Goal: Obtain resource: Download file/media

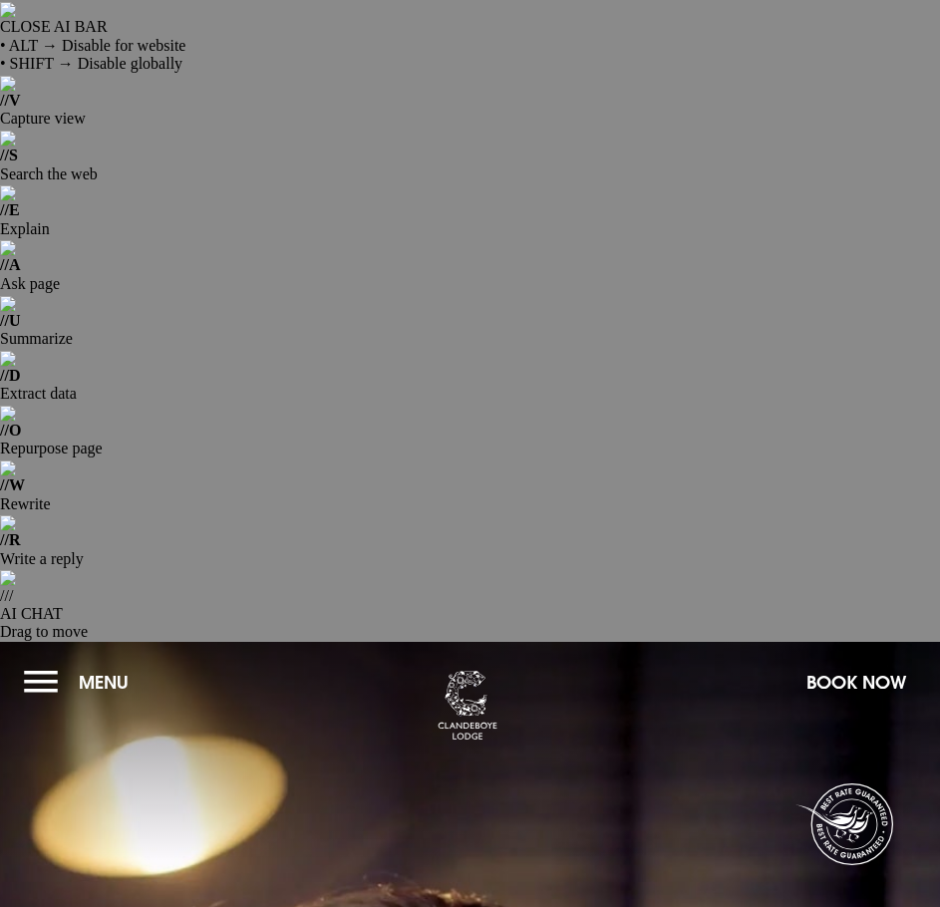
click at [37, 661] on button "Menu" at bounding box center [81, 682] width 115 height 43
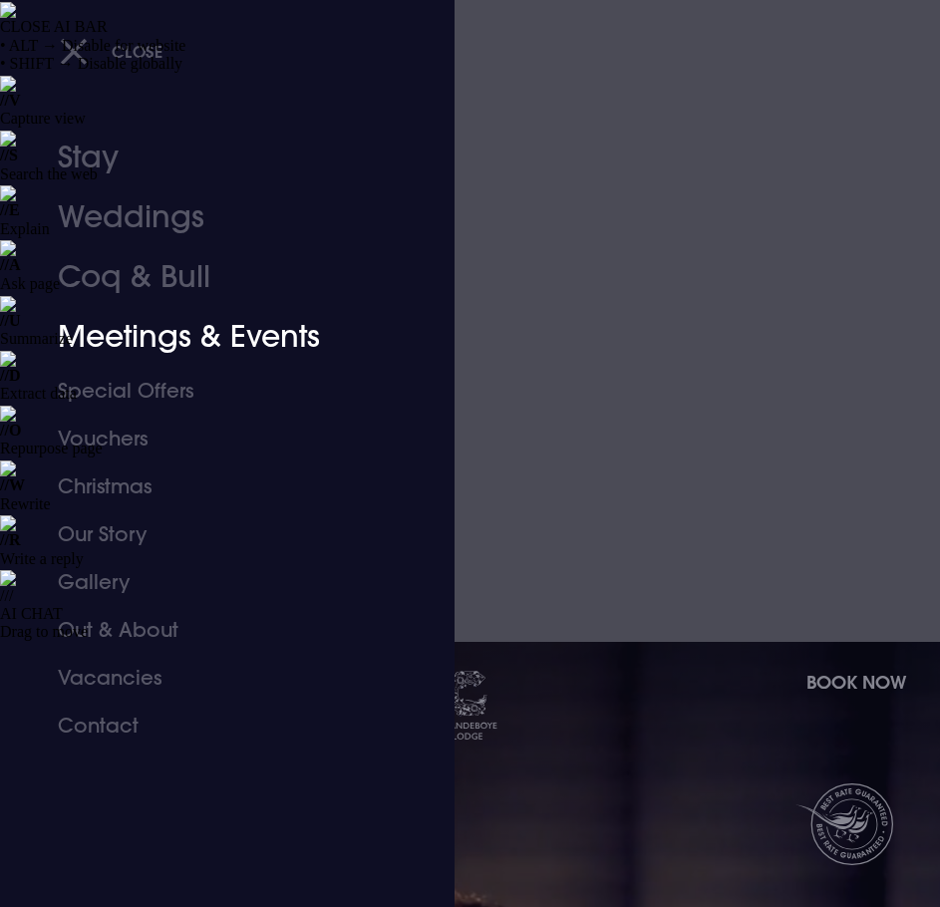
click at [179, 344] on link "Meetings & Events" at bounding box center [215, 337] width 315 height 60
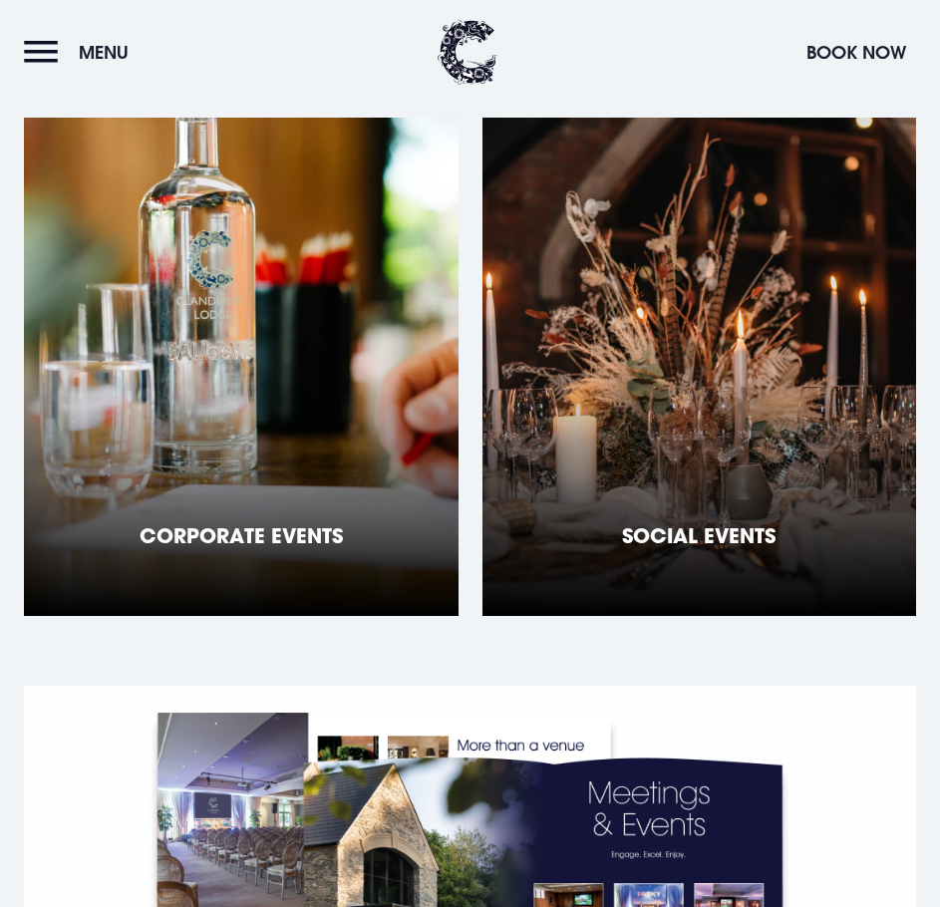
scroll to position [2292, 0]
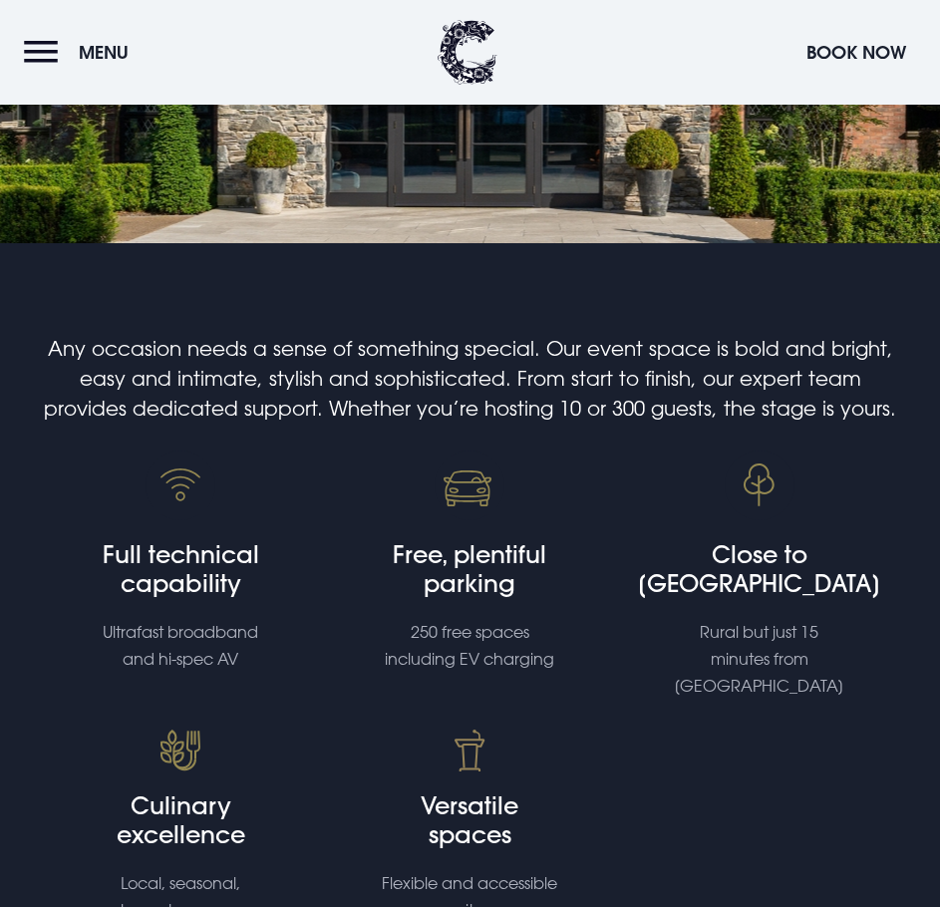
scroll to position [1595, 0]
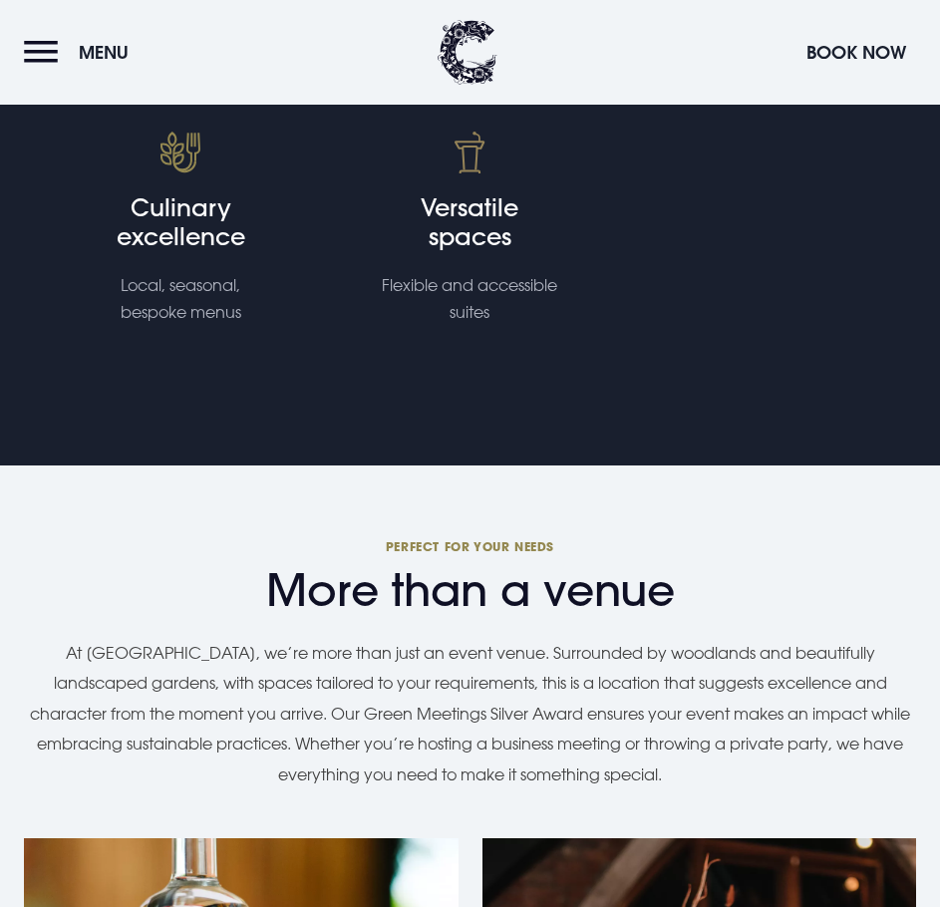
drag, startPoint x: 0, startPoint y: 0, endPoint x: 192, endPoint y: 341, distance: 391.4
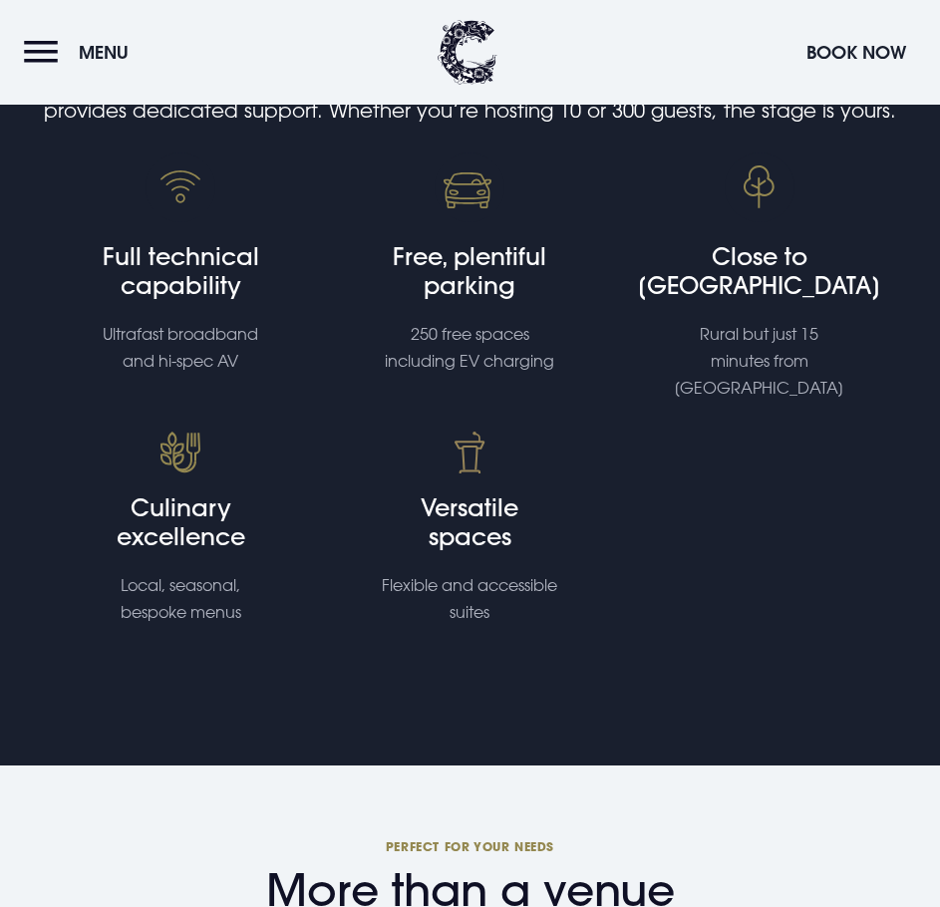
scroll to position [1296, 0]
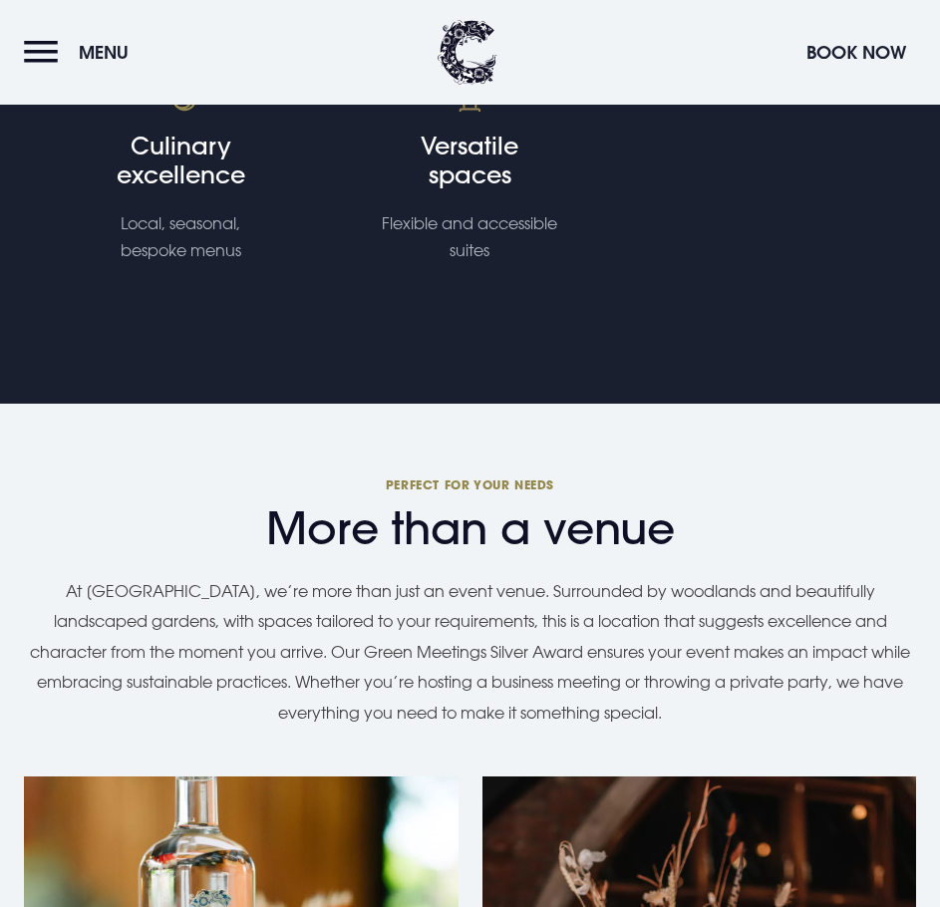
scroll to position [1894, 0]
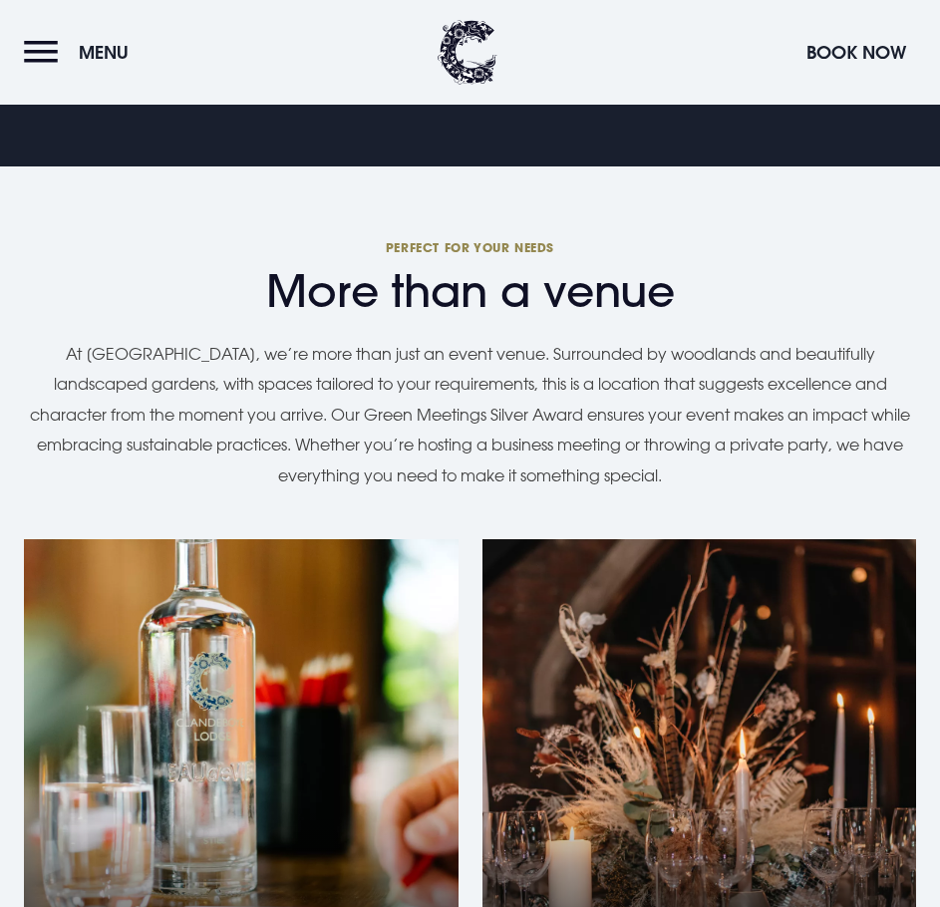
drag, startPoint x: 629, startPoint y: 300, endPoint x: 627, endPoint y: 266, distance: 33.9
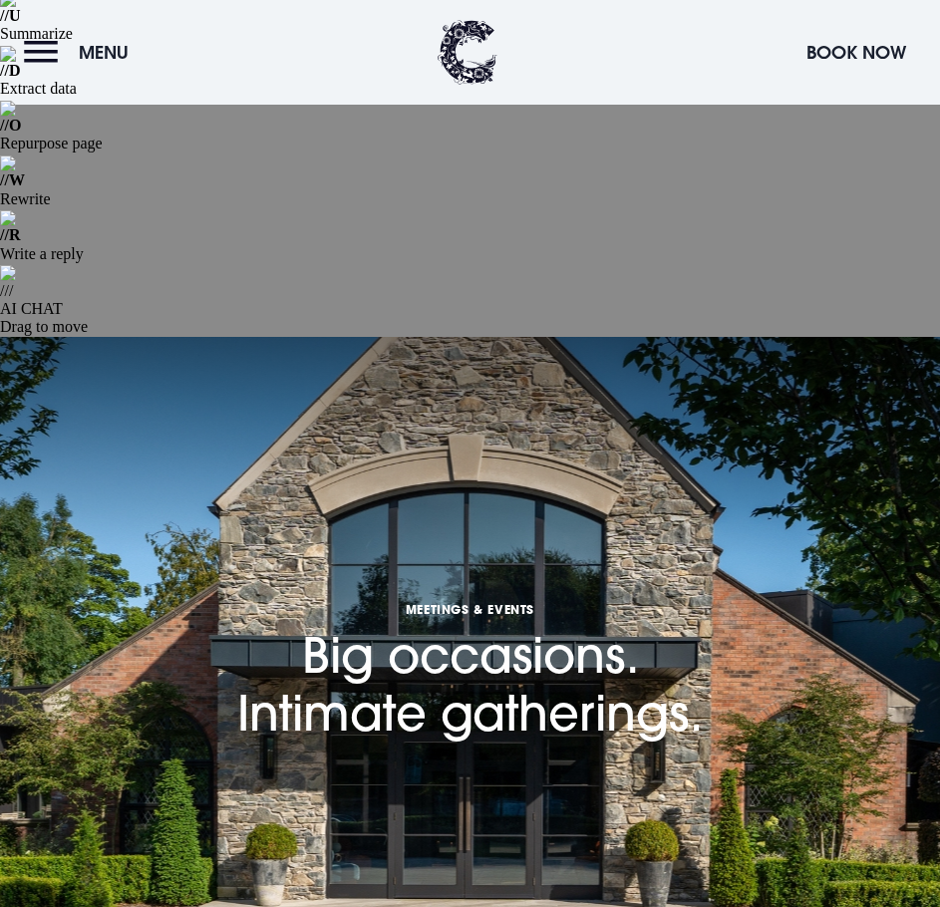
scroll to position [299, 0]
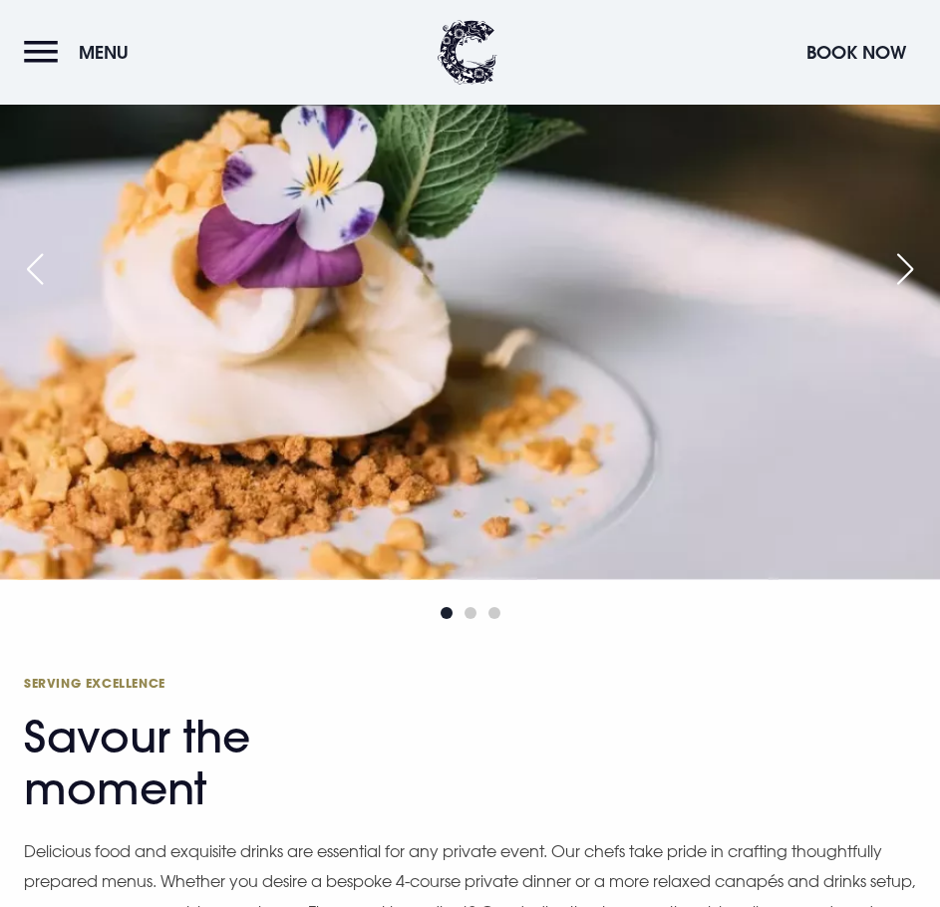
scroll to position [5581, 0]
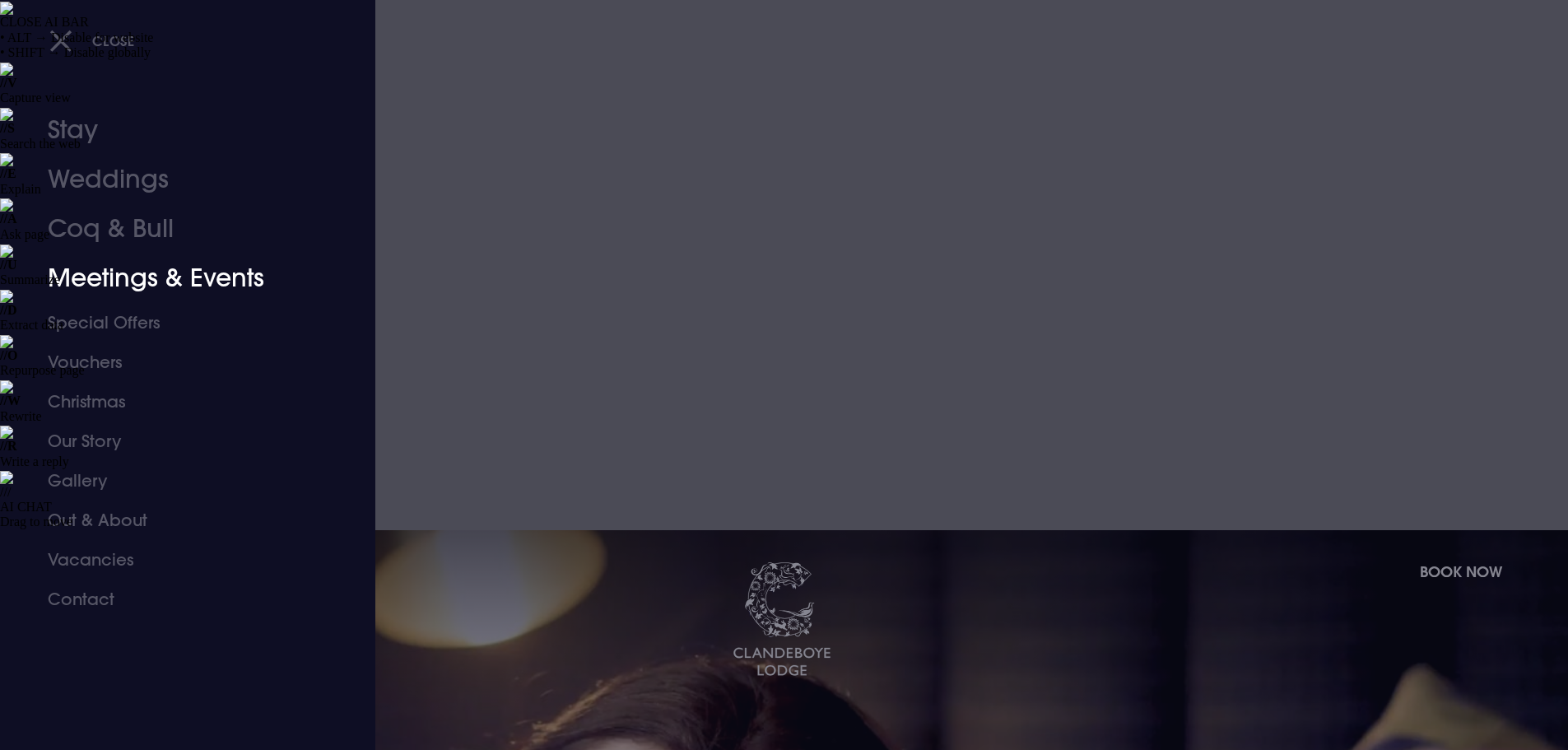
click at [151, 288] on link "Meetings & Events" at bounding box center [178, 278] width 260 height 50
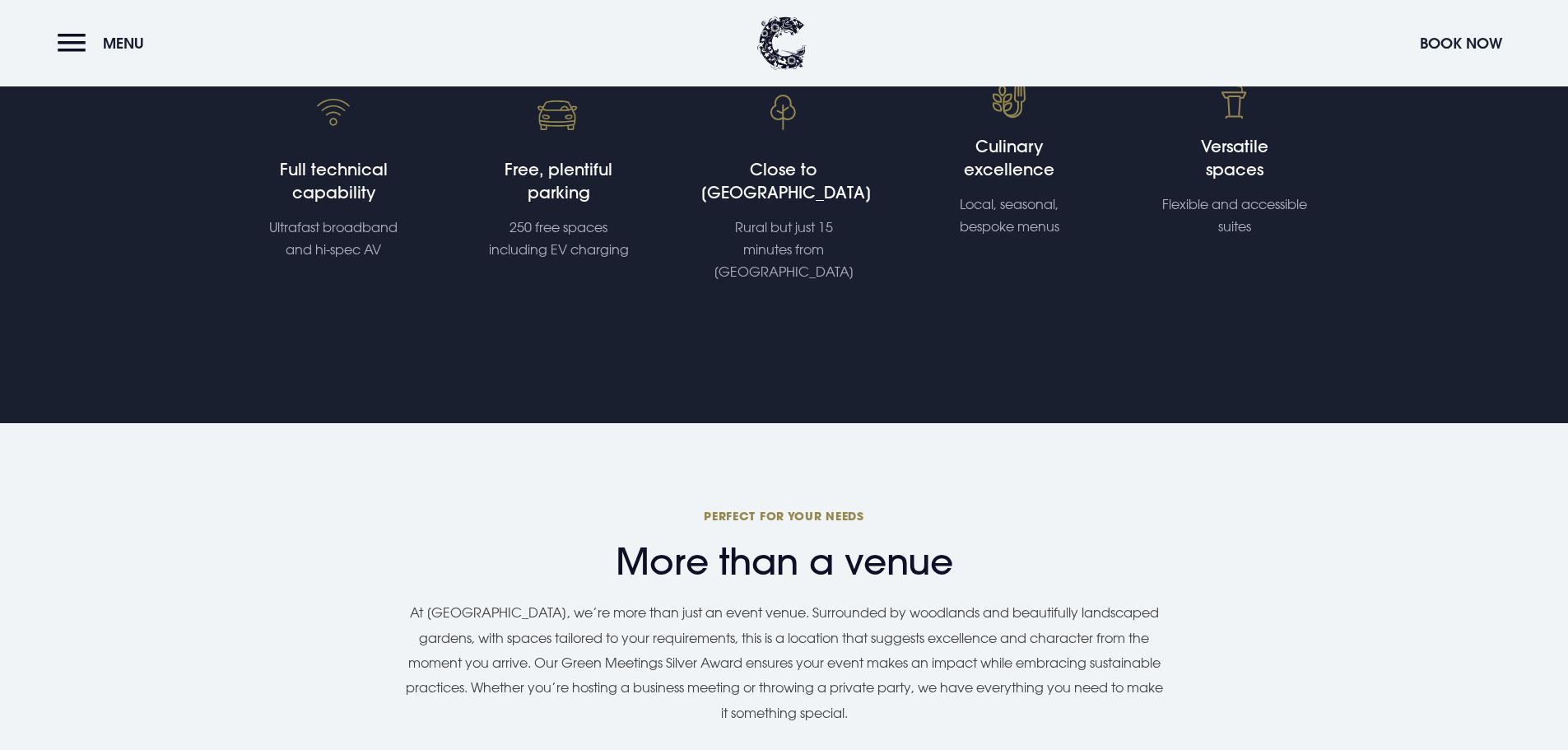
scroll to position [1646, 0]
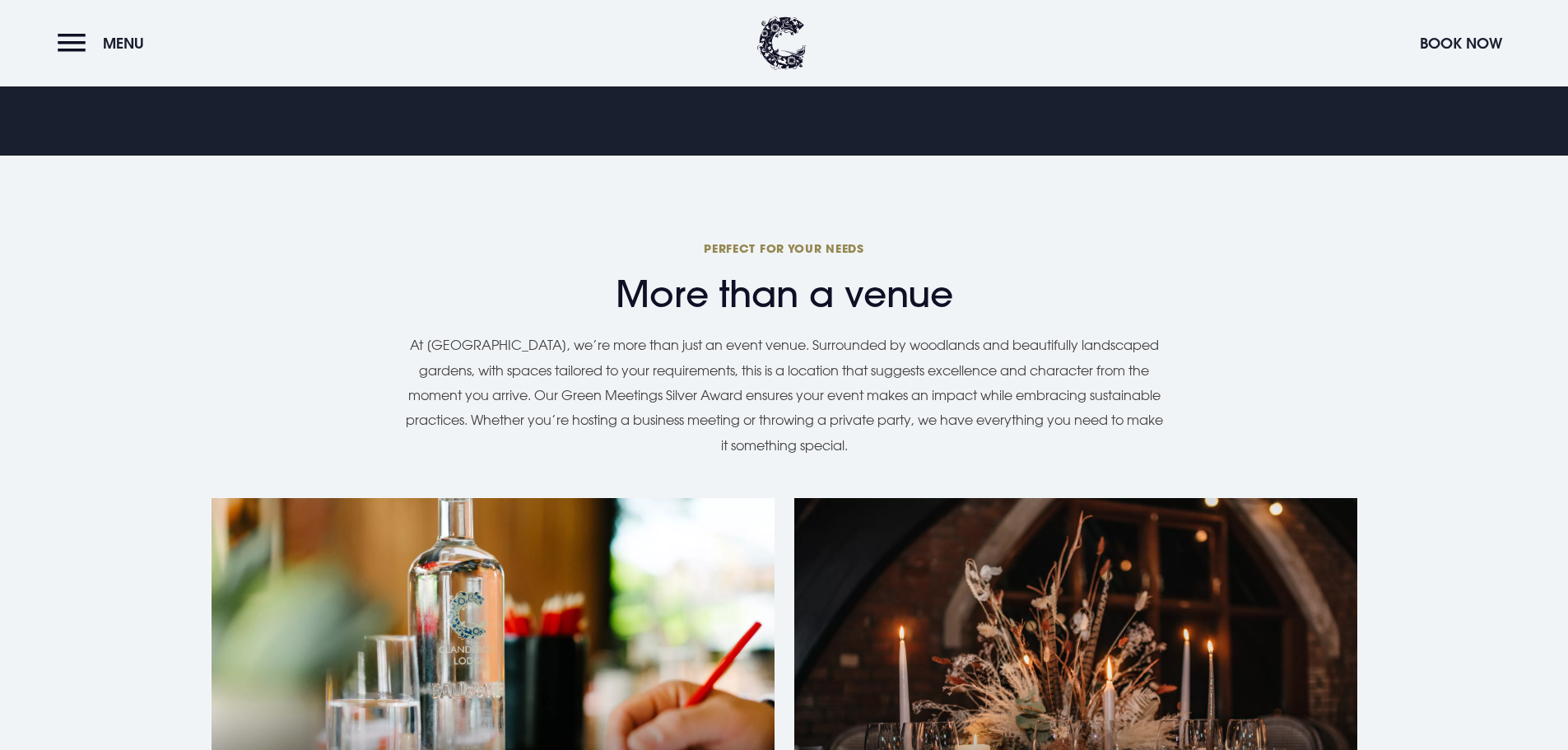
click at [505, 498] on div "Corporate Events" at bounding box center [493, 704] width 563 height 411
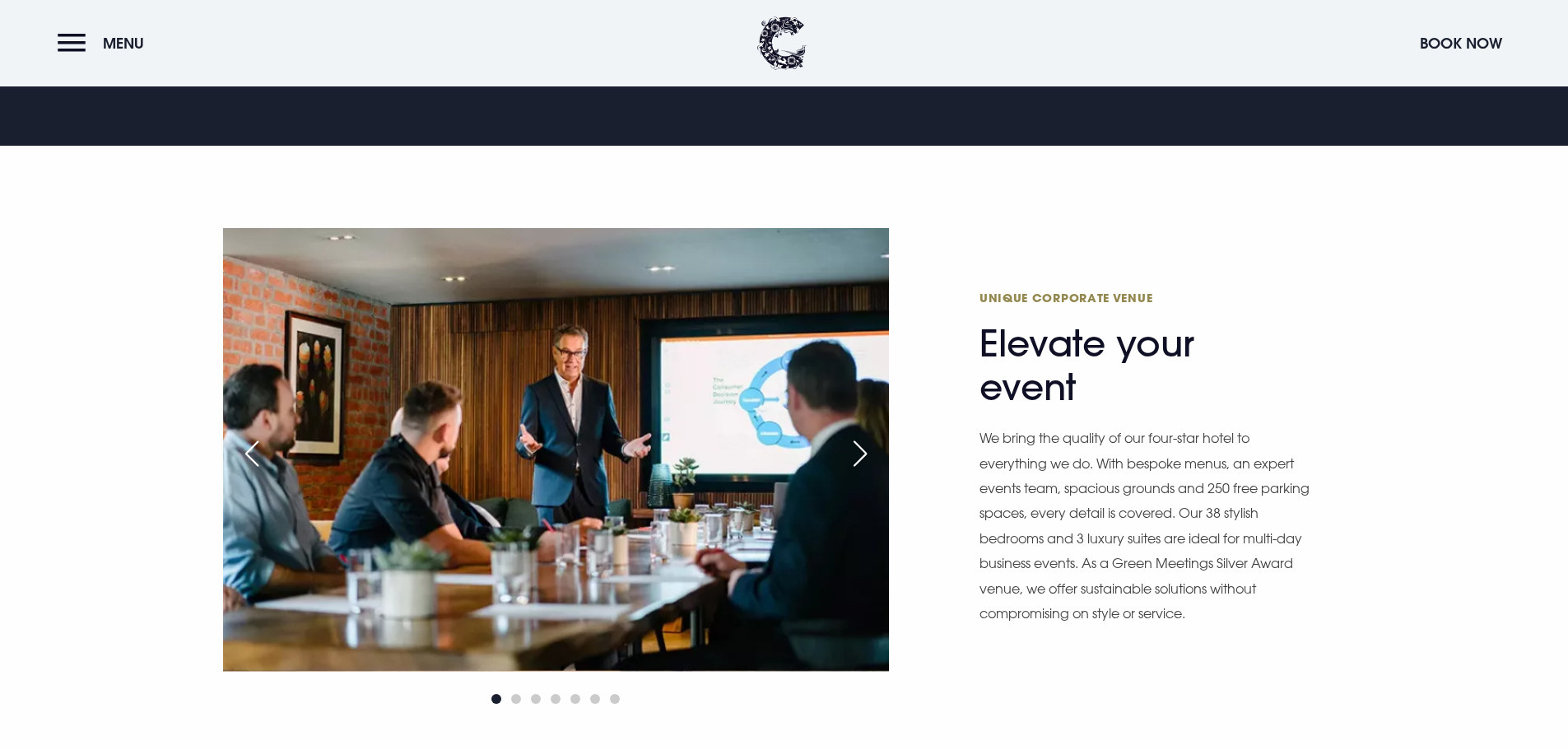
scroll to position [1976, 0]
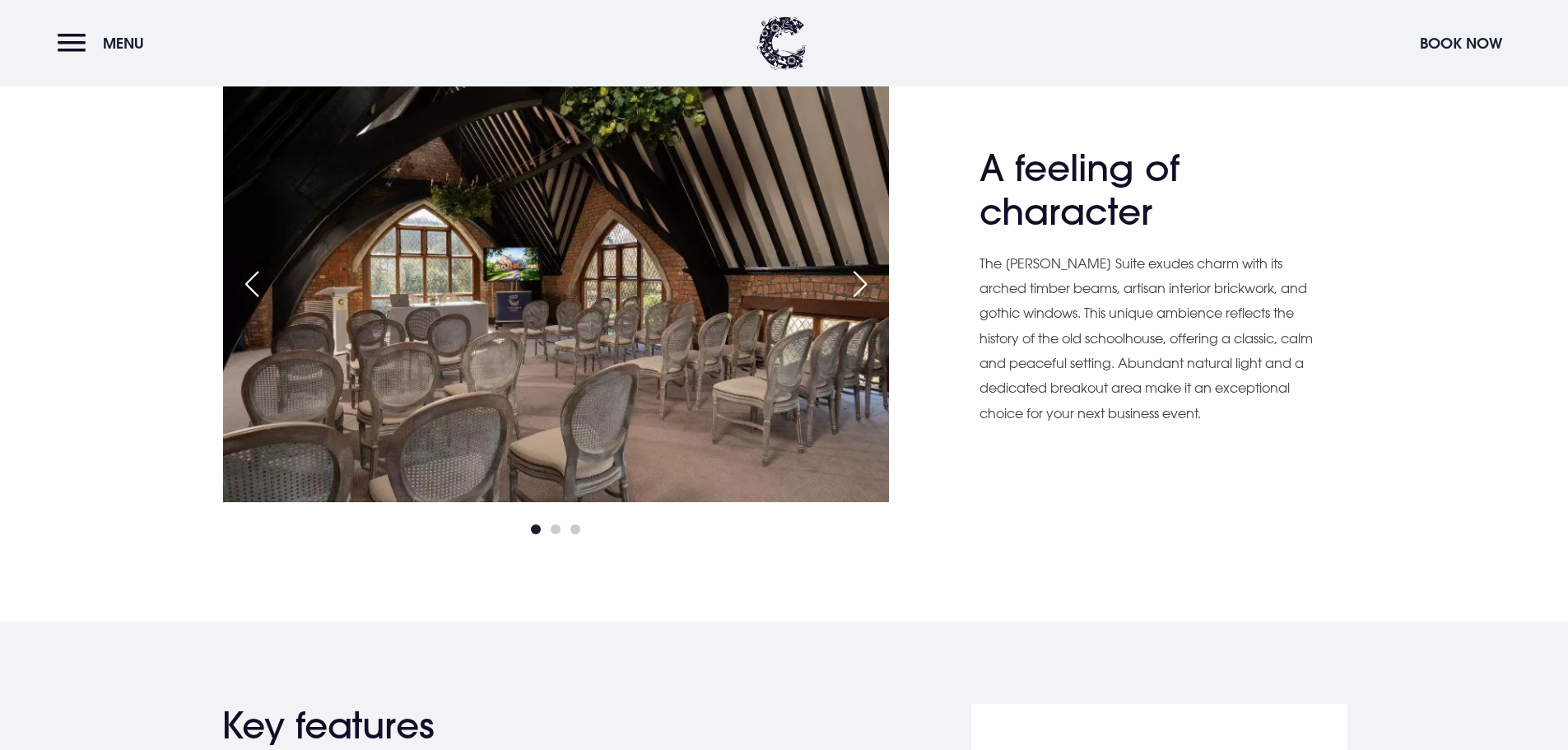
scroll to position [1646, 0]
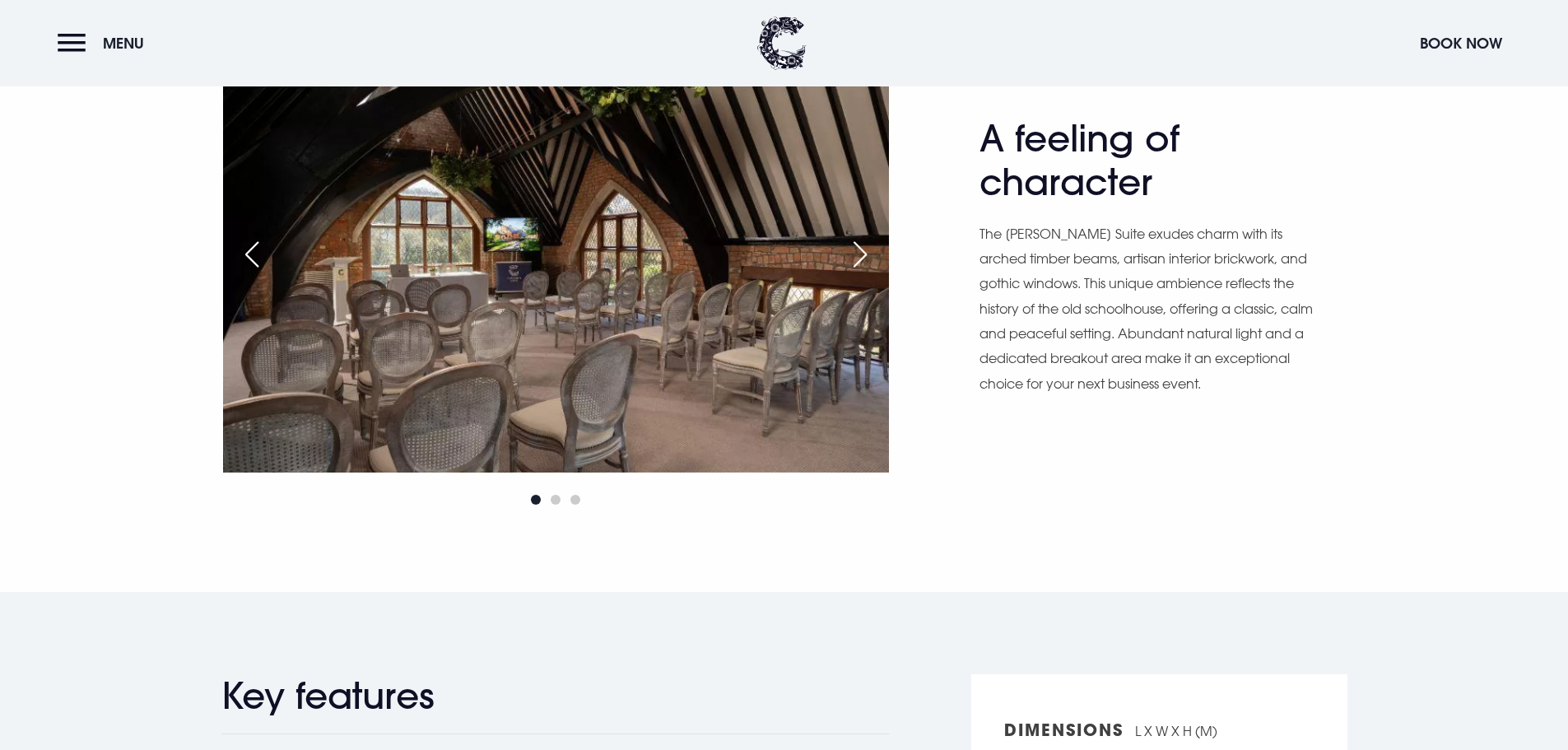
drag, startPoint x: 220, startPoint y: 473, endPoint x: 249, endPoint y: 478, distance: 29.4
drag, startPoint x: 222, startPoint y: 479, endPoint x: 579, endPoint y: 482, distance: 357.0
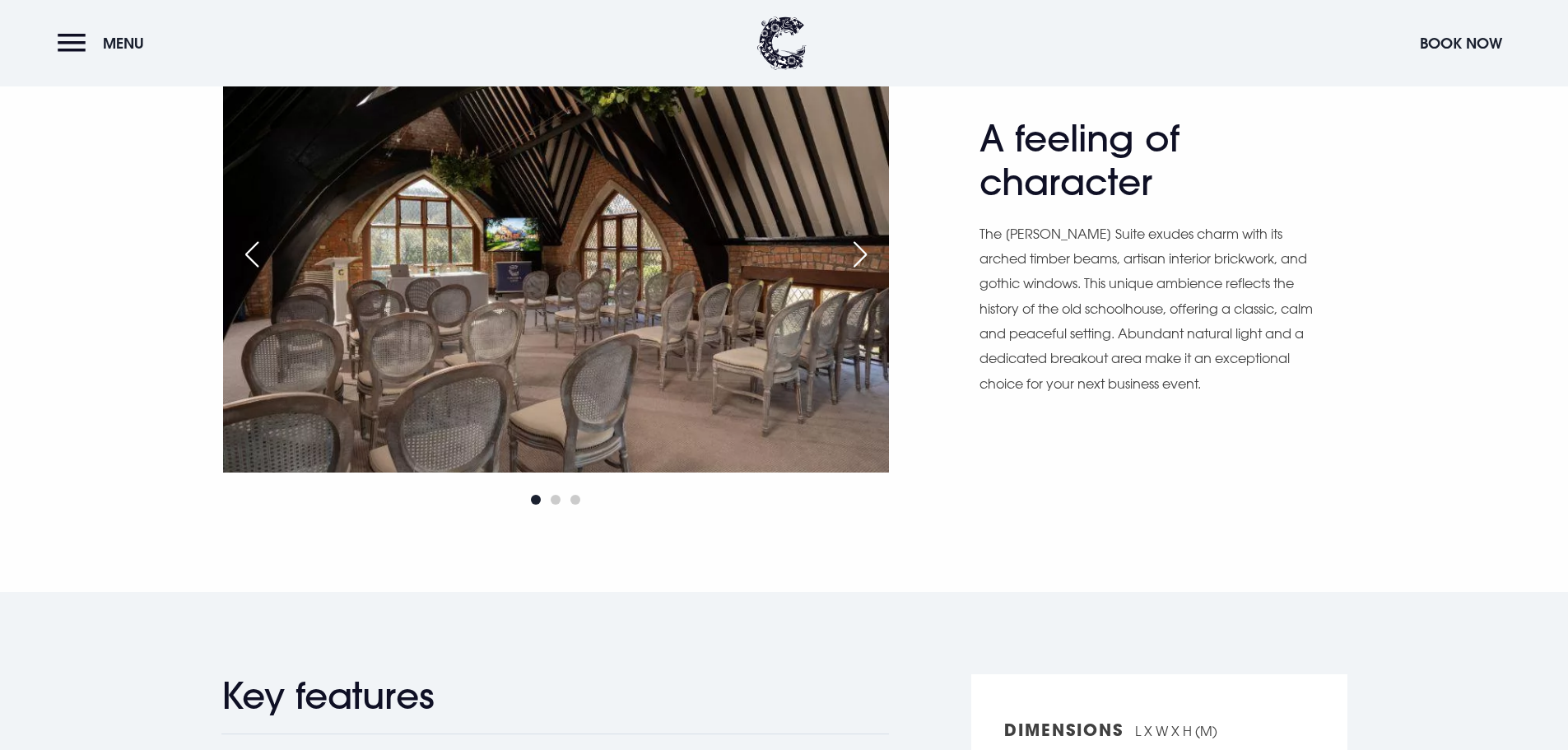
copy p "Direct access to a covered, heated terrace with firepit."
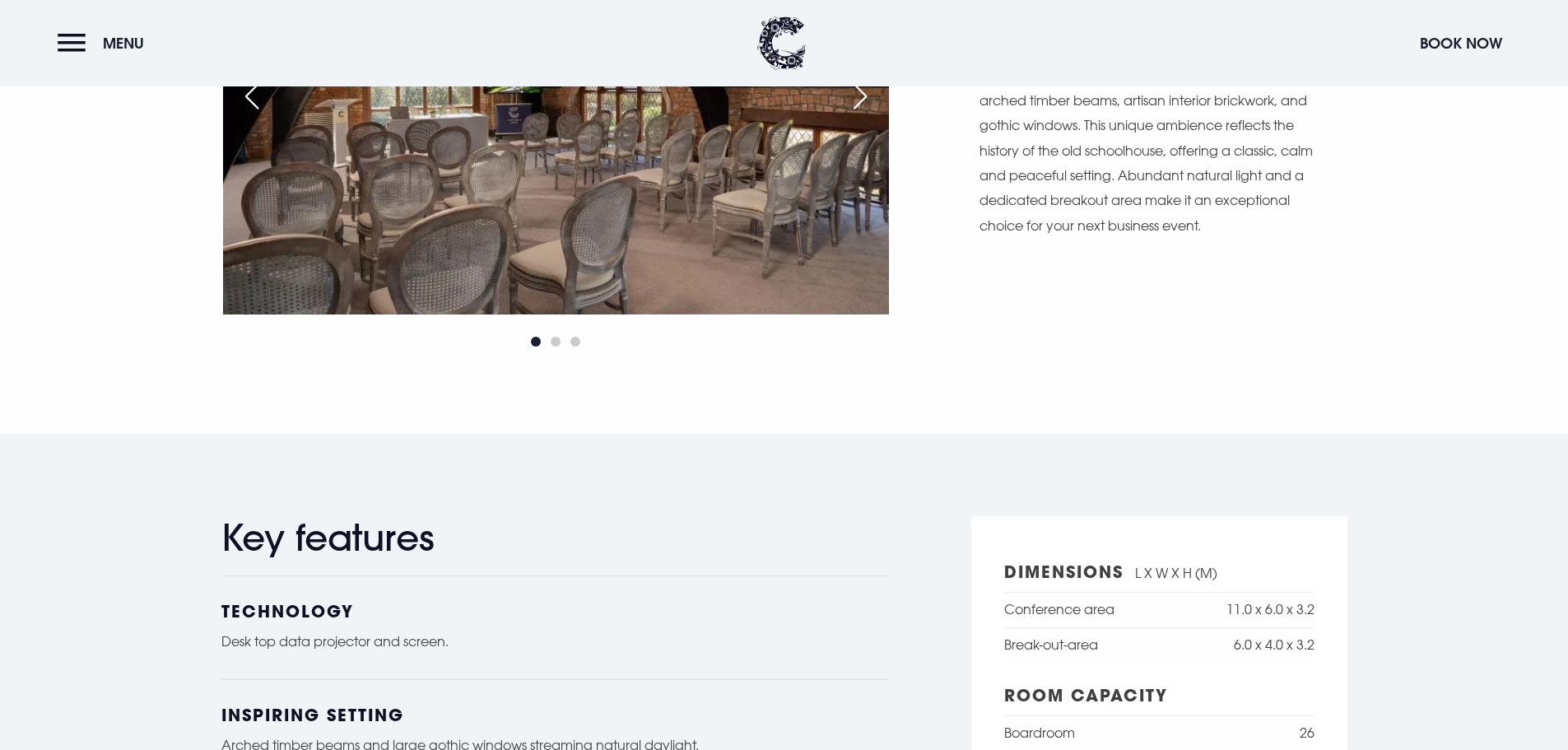
scroll to position [1893, 0]
